Goal: Go to known website: Access a specific website the user already knows

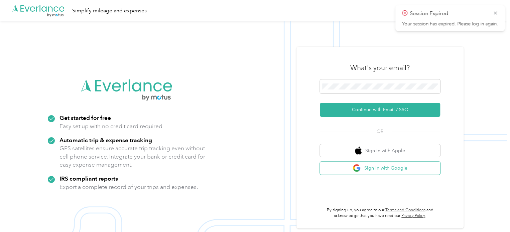
click at [365, 166] on button "Sign in with Google" at bounding box center [380, 168] width 120 height 13
